Goal: Transaction & Acquisition: Download file/media

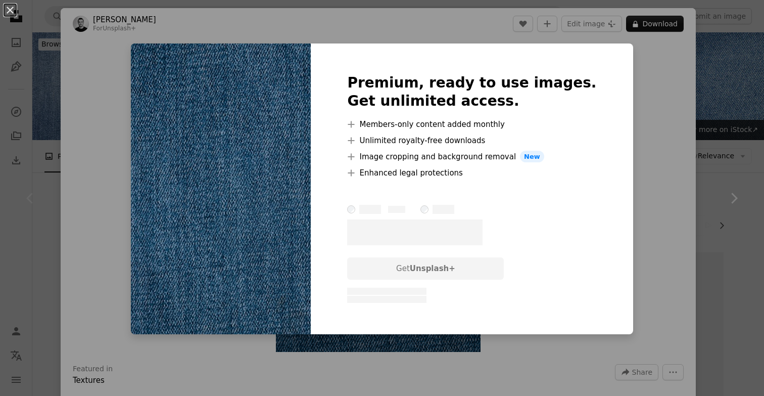
scroll to position [196, 0]
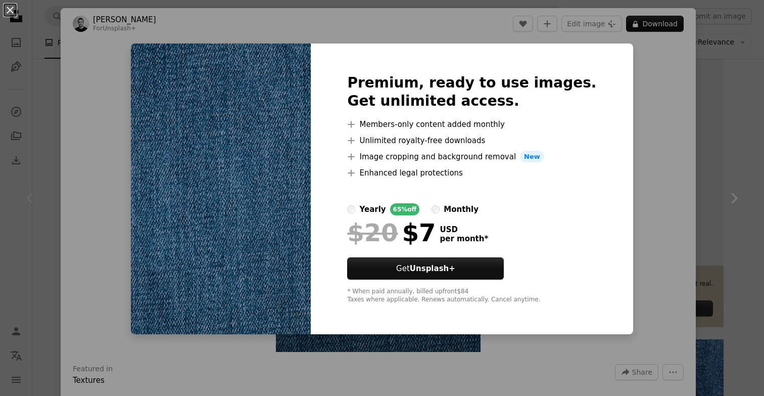
click at [90, 47] on div "An X shape Premium, ready to use images. Get unlimited access. A plus sign Memb…" at bounding box center [382, 198] width 764 height 396
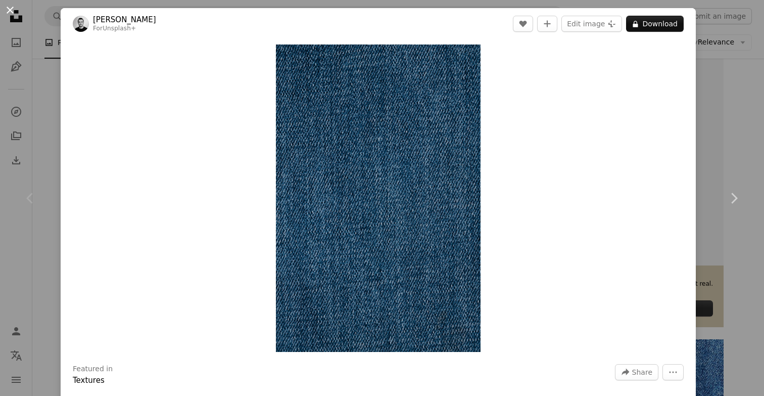
click at [10, 9] on button "An X shape" at bounding box center [10, 10] width 12 height 12
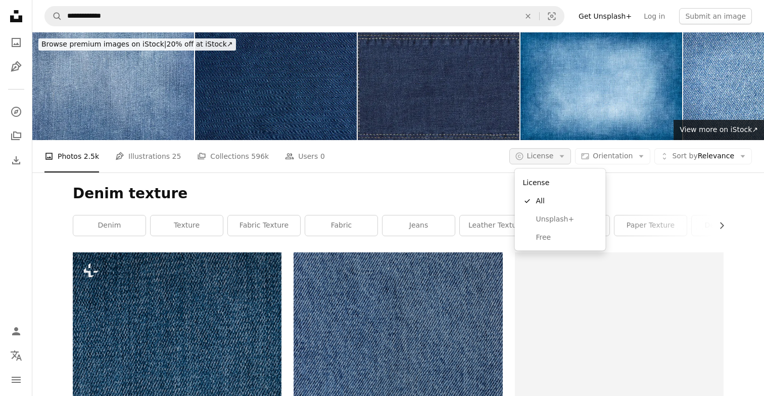
click at [564, 158] on icon "Arrow down" at bounding box center [561, 156] width 9 height 9
click at [563, 242] on span "Free" at bounding box center [567, 237] width 62 height 10
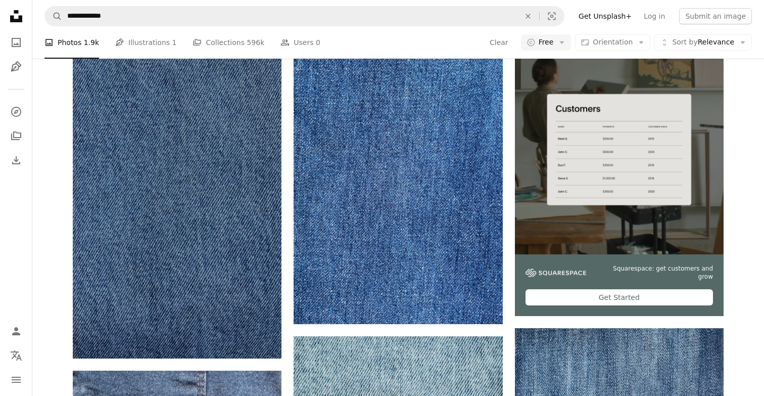
scroll to position [210, 0]
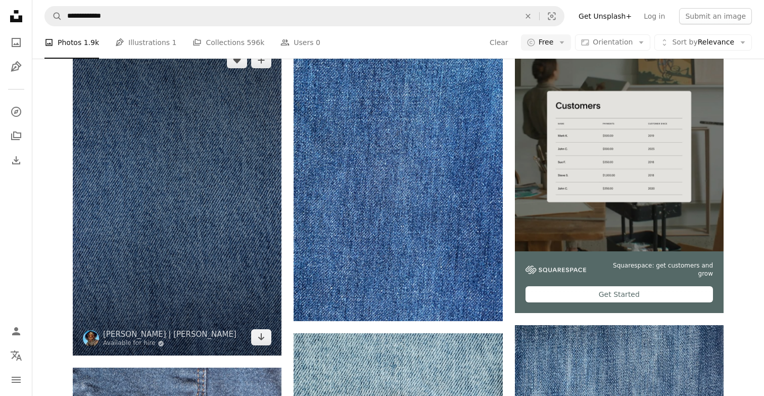
click at [216, 238] on img at bounding box center [177, 198] width 209 height 313
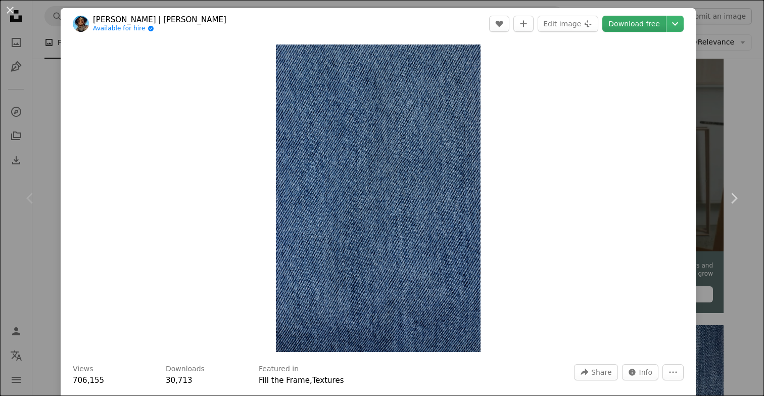
click at [655, 23] on link "Download free" at bounding box center [634, 24] width 64 height 16
